Goal: Obtain resource: Obtain resource

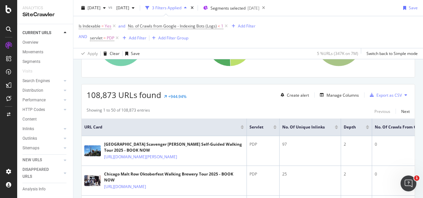
scroll to position [165, 0]
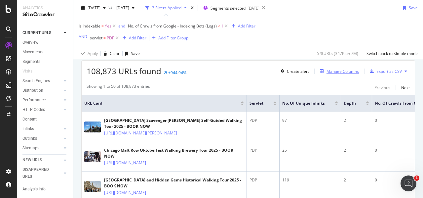
click at [343, 70] on div "Manage Columns" at bounding box center [343, 71] width 32 height 6
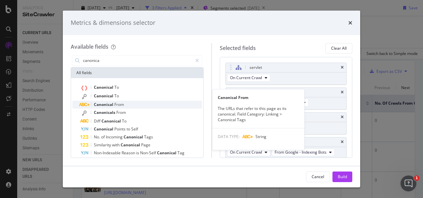
scroll to position [20, 0]
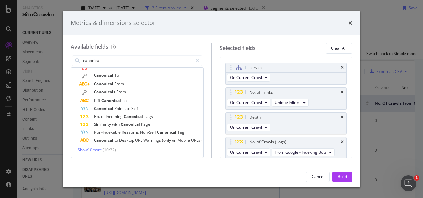
type input "canonica"
click at [93, 150] on span "Show 10 more" at bounding box center [90, 150] width 24 height 6
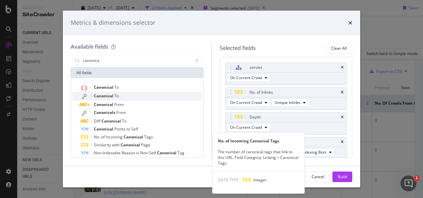
scroll to position [0, 0]
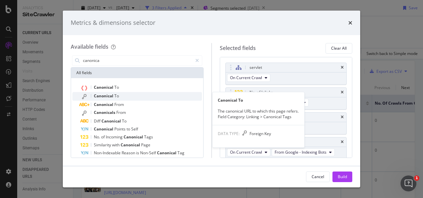
click at [119, 96] on div "Canonical To" at bounding box center [141, 96] width 122 height 9
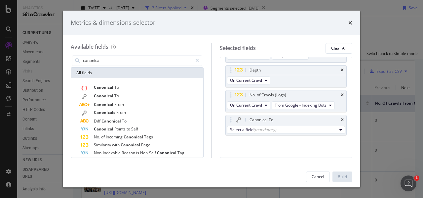
scroll to position [55, 0]
click at [290, 128] on div "Select a field (mandatory)" at bounding box center [283, 130] width 107 height 6
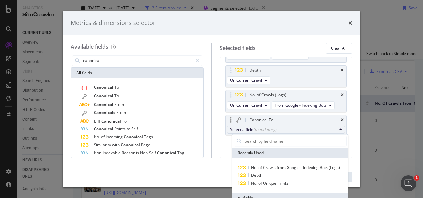
scroll to position [33, 0]
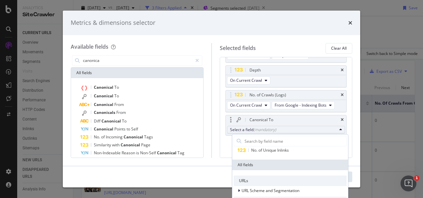
click at [275, 181] on div "URLs" at bounding box center [290, 180] width 113 height 11
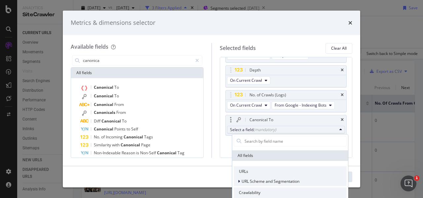
scroll to position [66, 0]
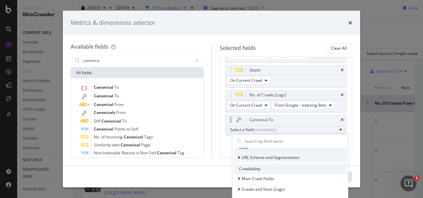
click at [269, 158] on span "URL Scheme and Segmentation" at bounding box center [271, 157] width 58 height 6
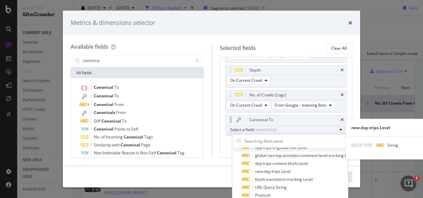
scroll to position [165, 0]
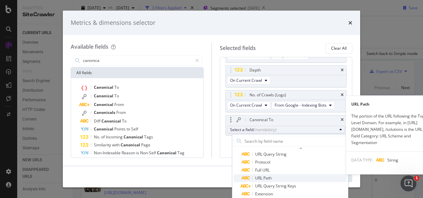
click at [276, 177] on span "URL Path" at bounding box center [294, 178] width 105 height 8
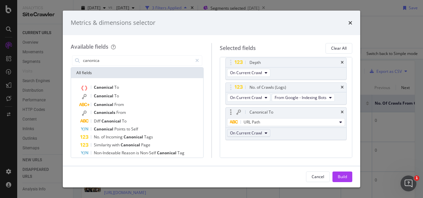
click at [262, 135] on span "On Current Crawl" at bounding box center [246, 133] width 32 height 6
click at [342, 176] on div "Build" at bounding box center [342, 177] width 9 height 6
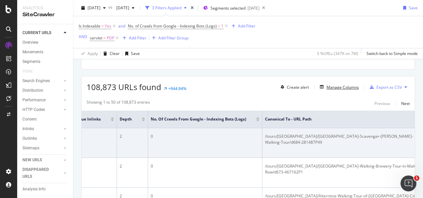
scroll to position [0, 240]
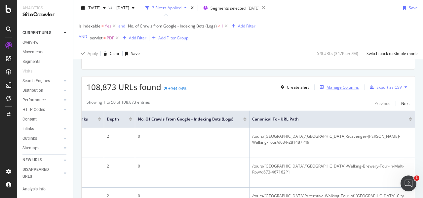
click at [338, 83] on div "Manage Columns" at bounding box center [338, 86] width 42 height 7
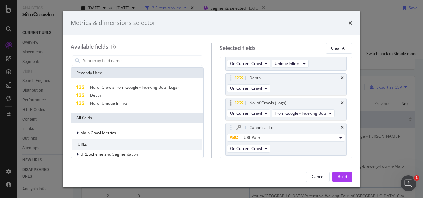
scroll to position [58, 0]
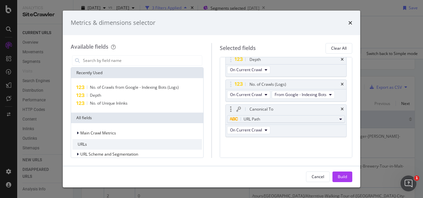
click at [263, 115] on div "URL Path" at bounding box center [283, 119] width 107 height 8
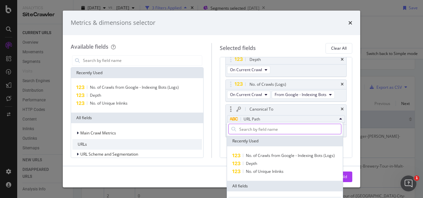
click at [271, 131] on input "modal" at bounding box center [290, 129] width 102 height 10
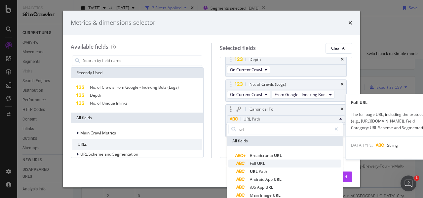
type input "url"
click at [286, 164] on span "Full URL" at bounding box center [288, 163] width 105 height 8
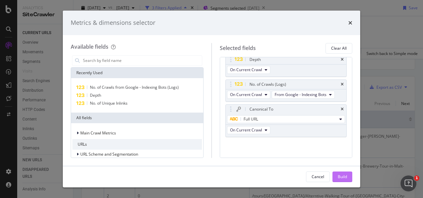
click at [345, 177] on div "Build" at bounding box center [342, 177] width 9 height 6
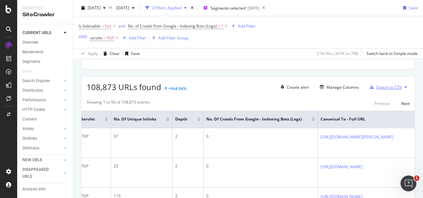
click at [393, 87] on div "Export as CSV" at bounding box center [388, 87] width 25 height 6
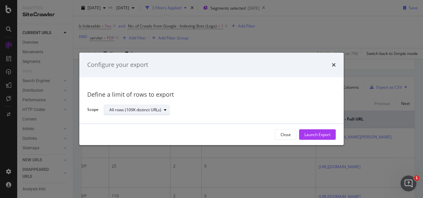
scroll to position [0, 171]
click at [315, 134] on div "Launch Export" at bounding box center [317, 135] width 26 height 6
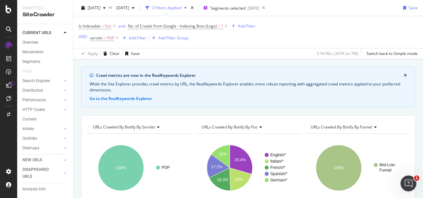
scroll to position [83, 0]
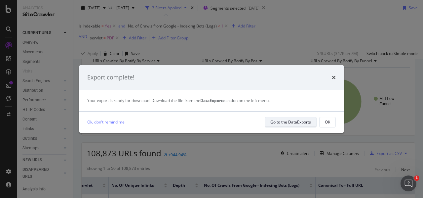
click at [302, 124] on div "Go to the DataExports" at bounding box center [290, 122] width 41 height 6
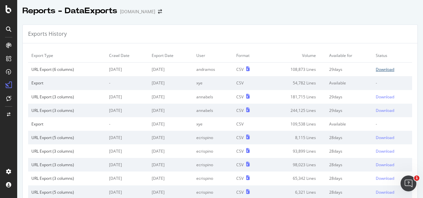
click at [382, 70] on div "Download" at bounding box center [385, 69] width 19 height 6
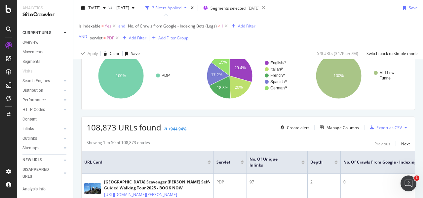
scroll to position [99, 0]
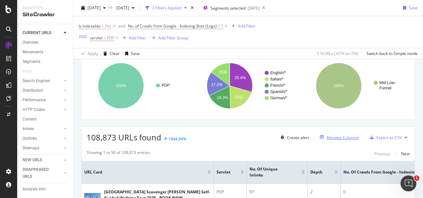
click at [338, 137] on div "Manage Columns" at bounding box center [343, 138] width 32 height 6
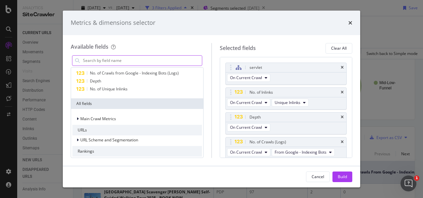
scroll to position [0, 0]
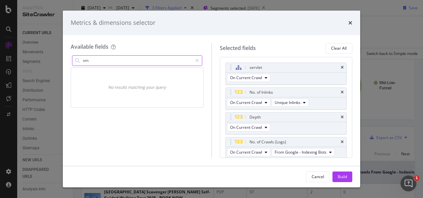
type input "x"
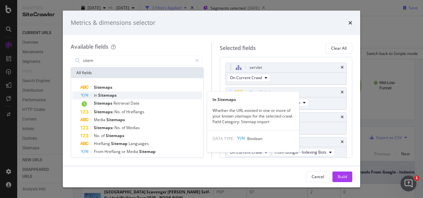
type input "sitem"
click at [132, 96] on div "In Sitemaps" at bounding box center [141, 95] width 122 height 8
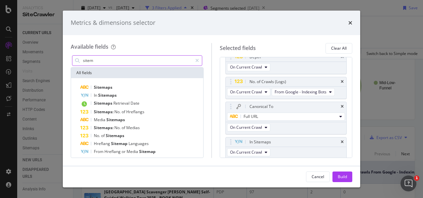
click at [96, 62] on input "sitem" at bounding box center [137, 61] width 110 height 10
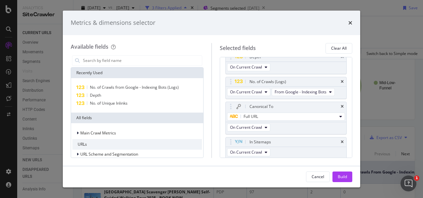
click at [205, 45] on div "Available fields Recently Used No. of Crawls from Google - Indexing Bots (Logs)…" at bounding box center [141, 100] width 141 height 115
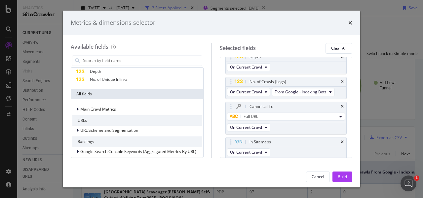
scroll to position [33, 0]
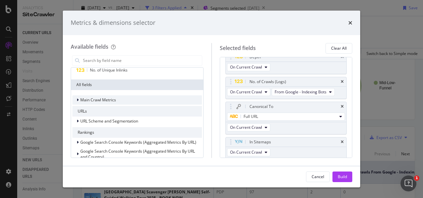
click at [124, 99] on div "Main Crawl Metrics" at bounding box center [137, 99] width 130 height 9
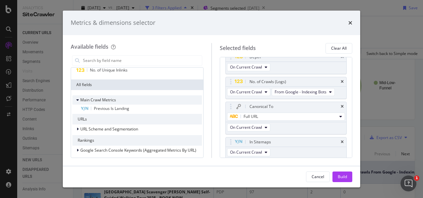
click at [130, 100] on div "Main Crawl Metrics" at bounding box center [137, 99] width 130 height 9
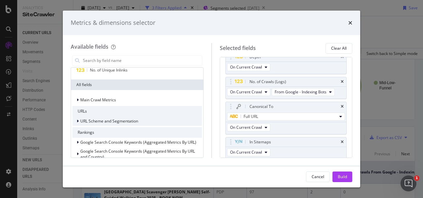
click at [141, 120] on div "URL Scheme and Segmentation" at bounding box center [137, 120] width 130 height 9
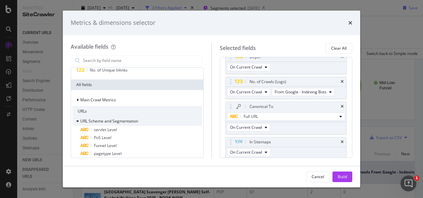
drag, startPoint x: 129, startPoint y: 119, endPoint x: 134, endPoint y: 119, distance: 5.3
click at [129, 119] on span "URL Scheme and Segmentation" at bounding box center [109, 121] width 58 height 6
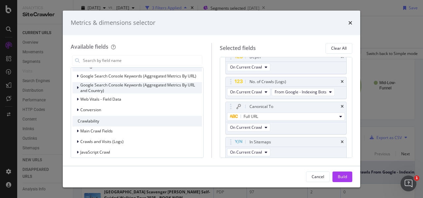
scroll to position [66, 0]
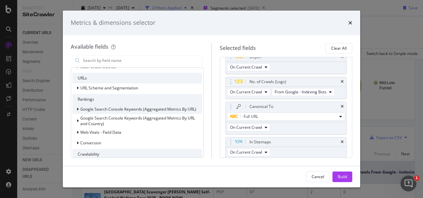
click at [132, 108] on span "Google Search Console Keywords (Aggregated Metrics By URL)" at bounding box center [138, 109] width 116 height 6
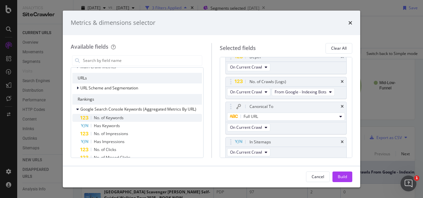
click at [125, 117] on div "No. of Keywords" at bounding box center [141, 118] width 122 height 8
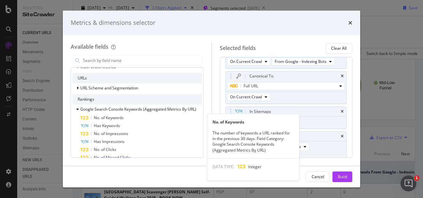
scroll to position [94, 0]
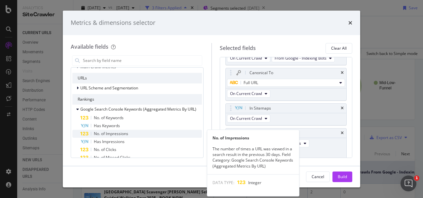
click at [130, 136] on div "No. of Impressions" at bounding box center [141, 134] width 122 height 8
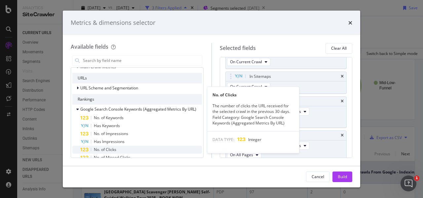
scroll to position [128, 0]
click at [130, 147] on div "No. of Clicks" at bounding box center [141, 149] width 122 height 8
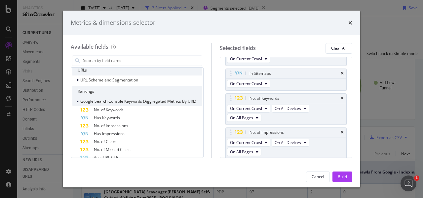
scroll to position [66, 0]
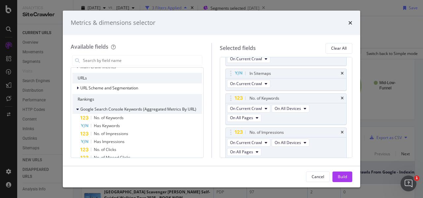
click at [110, 106] on span "Google Search Console Keywords (Aggregated Metrics By URL)" at bounding box center [138, 109] width 116 height 6
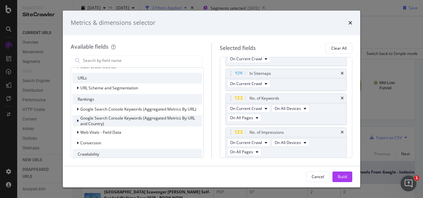
click at [126, 122] on div "Google Search Console Keywords (Aggregated Metrics By URL and Country)" at bounding box center [141, 120] width 122 height 11
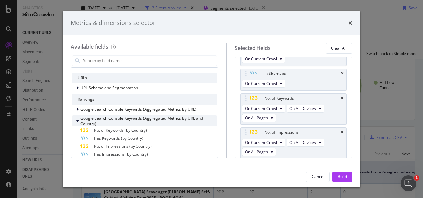
click at [129, 118] on span "Google Search Console Keywords (Aggregated Metrics By URL and Country)" at bounding box center [141, 120] width 123 height 11
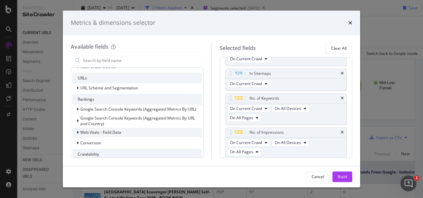
click at [140, 131] on div "Web Vitals - Field Data" at bounding box center [137, 132] width 130 height 9
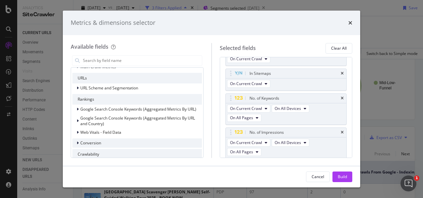
click at [140, 142] on div "Conversion" at bounding box center [137, 142] width 130 height 9
click at [143, 140] on div "Conversion" at bounding box center [137, 142] width 130 height 9
click at [144, 140] on div "Conversion" at bounding box center [137, 142] width 130 height 9
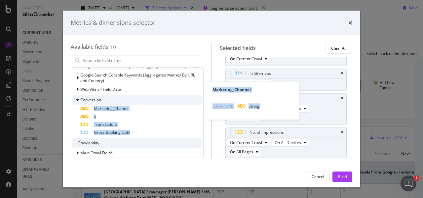
scroll to position [99, 0]
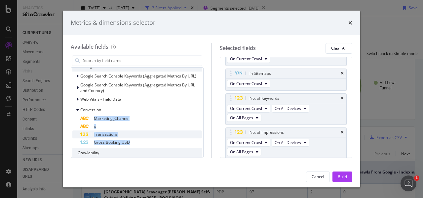
click at [121, 133] on div "Transactions" at bounding box center [141, 134] width 122 height 8
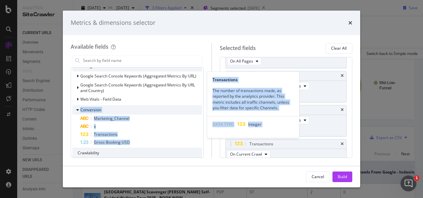
scroll to position [186, 0]
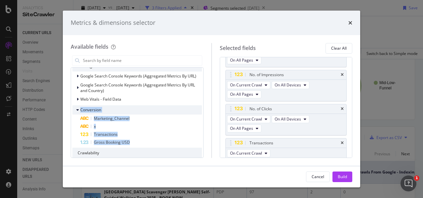
click at [128, 108] on div "Conversion" at bounding box center [137, 109] width 130 height 9
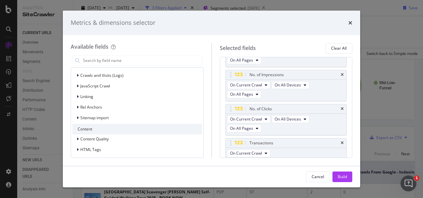
scroll to position [132, 0]
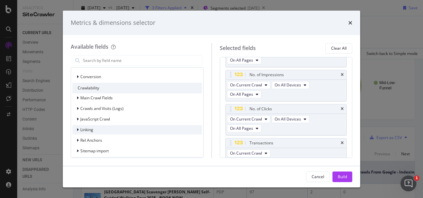
click at [107, 129] on div "Linking" at bounding box center [137, 129] width 130 height 9
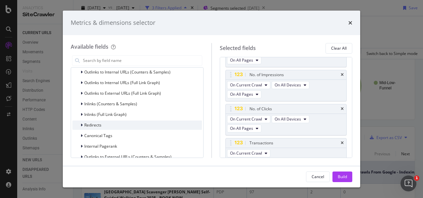
scroll to position [231, 0]
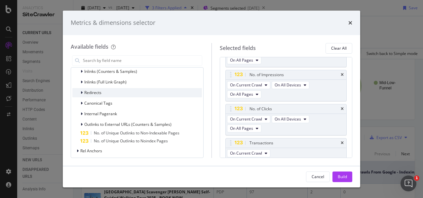
click at [99, 92] on span "Redirects" at bounding box center [92, 93] width 17 height 6
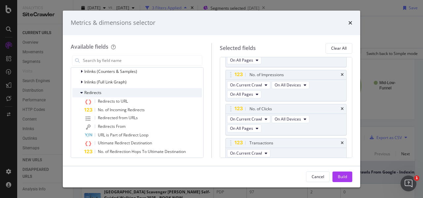
click at [100, 92] on span "Redirects" at bounding box center [92, 93] width 17 height 6
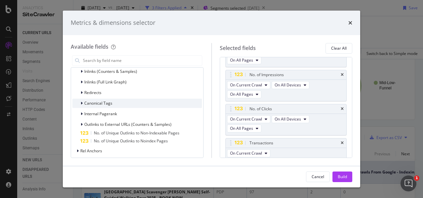
click at [120, 105] on div "Canonical Tags" at bounding box center [137, 102] width 130 height 9
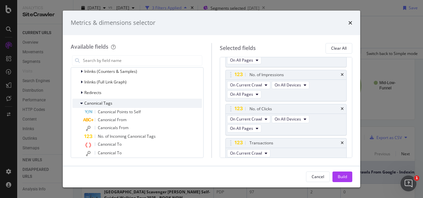
click at [122, 102] on div "Canonical Tags" at bounding box center [137, 102] width 130 height 9
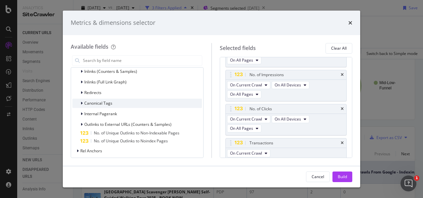
click at [128, 102] on div "Canonical Tags" at bounding box center [137, 102] width 130 height 9
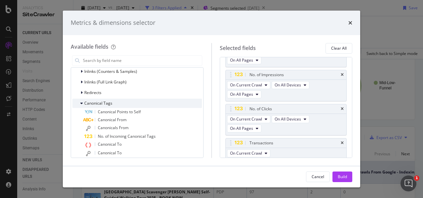
click at [132, 101] on div "Canonical Tags" at bounding box center [137, 102] width 130 height 9
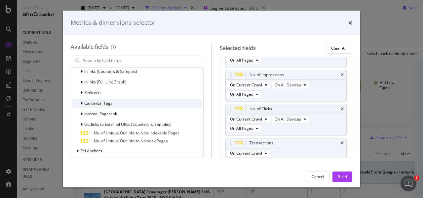
click at [132, 103] on div "Canonical Tags" at bounding box center [137, 102] width 130 height 9
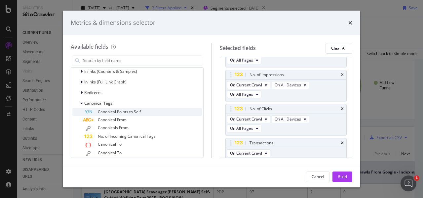
click at [134, 112] on span "Canonical Points to Self" at bounding box center [119, 112] width 43 height 6
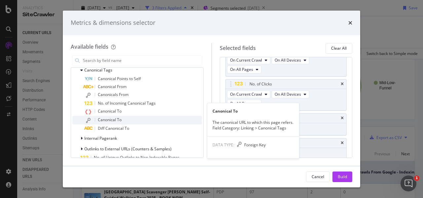
scroll to position [198, 0]
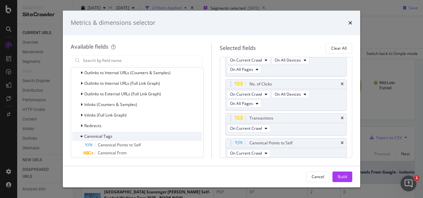
click at [105, 135] on span "Canonical Tags" at bounding box center [98, 136] width 28 height 6
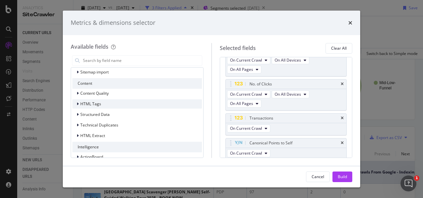
scroll to position [329, 0]
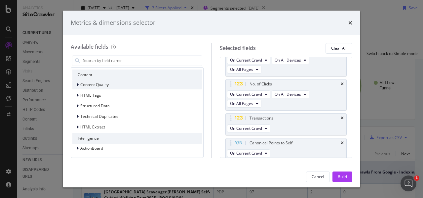
click at [105, 88] on div "Content Quality" at bounding box center [137, 84] width 130 height 9
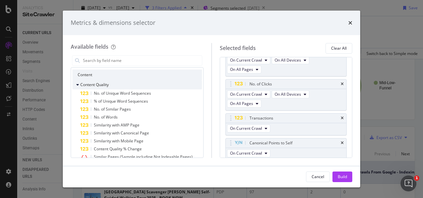
click at [112, 83] on div "Content Quality" at bounding box center [137, 84] width 130 height 9
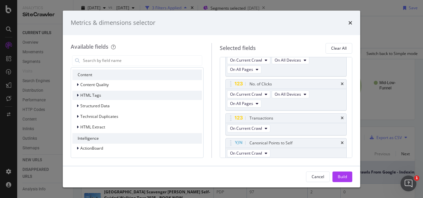
click at [117, 94] on div "HTML Tags" at bounding box center [137, 95] width 130 height 9
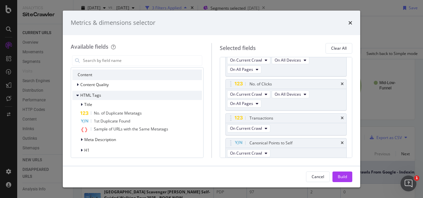
click at [120, 94] on div "HTML Tags" at bounding box center [137, 95] width 130 height 9
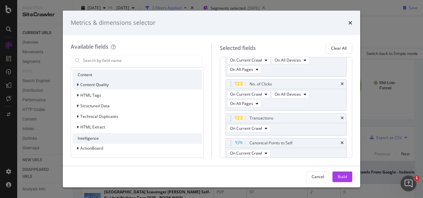
click at [125, 84] on div "Content Quality" at bounding box center [137, 84] width 130 height 9
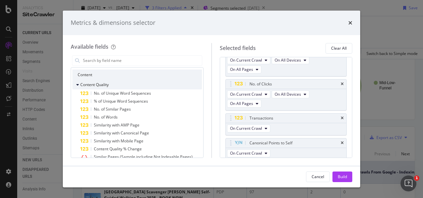
click at [133, 83] on div "Content Quality" at bounding box center [137, 84] width 130 height 9
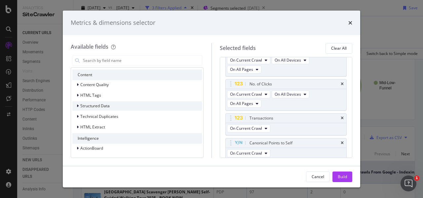
click at [135, 104] on div "Structured Data" at bounding box center [137, 105] width 130 height 9
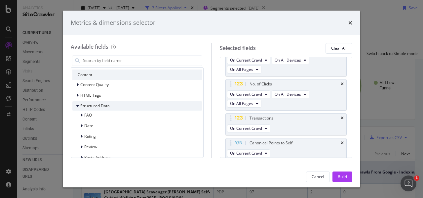
click at [137, 103] on div "Structured Data" at bounding box center [137, 105] width 130 height 9
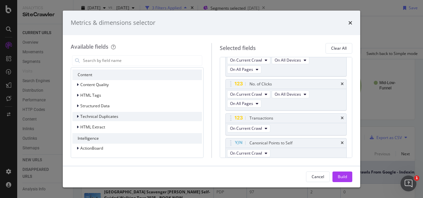
click at [136, 115] on div "Technical Duplicates" at bounding box center [137, 116] width 130 height 9
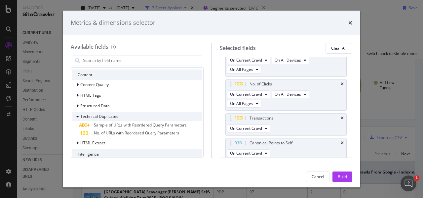
drag, startPoint x: 144, startPoint y: 116, endPoint x: 141, endPoint y: 119, distance: 4.5
click at [144, 115] on div "Technical Duplicates" at bounding box center [137, 116] width 130 height 9
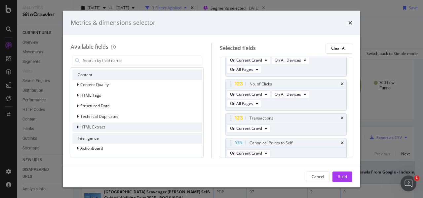
click at [134, 126] on div "HTML Extract" at bounding box center [137, 126] width 130 height 9
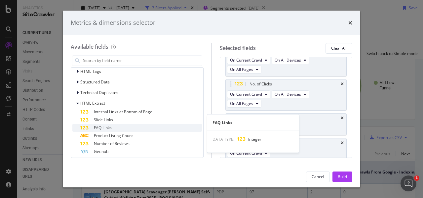
scroll to position [362, 0]
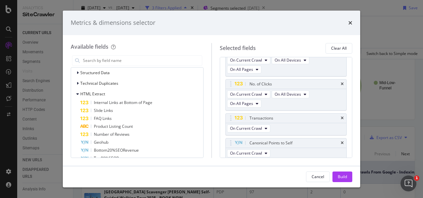
click at [132, 94] on div "HTML Extract" at bounding box center [137, 93] width 130 height 9
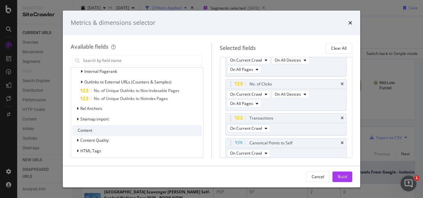
scroll to position [263, 0]
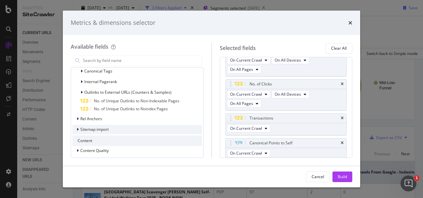
click at [106, 130] on span "Sitemap import" at bounding box center [94, 129] width 28 height 6
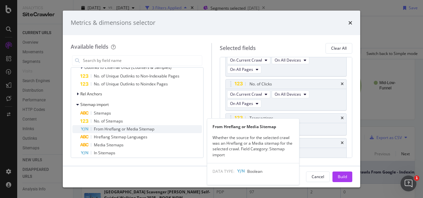
scroll to position [296, 0]
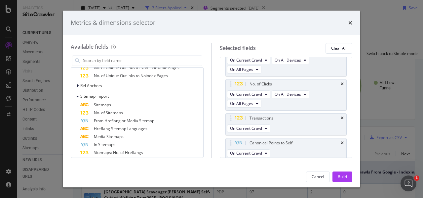
click at [348, 173] on button "Build" at bounding box center [342, 176] width 20 height 11
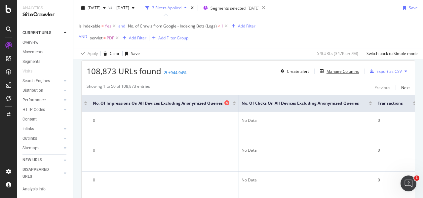
scroll to position [0, 657]
click at [237, 104] on div at bounding box center [235, 104] width 3 height 2
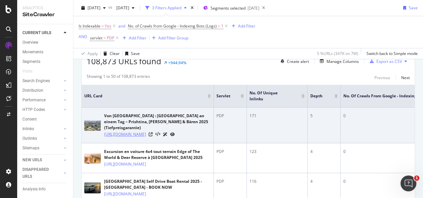
drag, startPoint x: 125, startPoint y: 152, endPoint x: 104, endPoint y: 127, distance: 32.4
click at [104, 127] on td "Von [GEOGRAPHIC_DATA] : [GEOGRAPHIC_DATA] an einem Tag – Prishtina, [PERSON_NAM…" at bounding box center [148, 125] width 132 height 36
copy link "[URL][DOMAIN_NAME]"
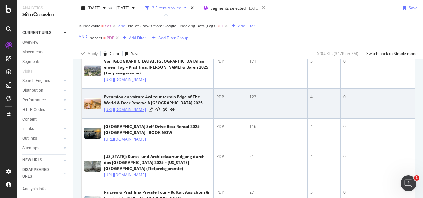
drag, startPoint x: 155, startPoint y: 147, endPoint x: 104, endPoint y: 122, distance: 57.3
click at [104, 118] on td "Excursion en voiture 4x4 tout terrain Edge of The World & Deer Reserve à [GEOGR…" at bounding box center [148, 104] width 132 height 30
copy link "[URL][DOMAIN_NAME]"
